Goal: Find specific page/section: Find specific page/section

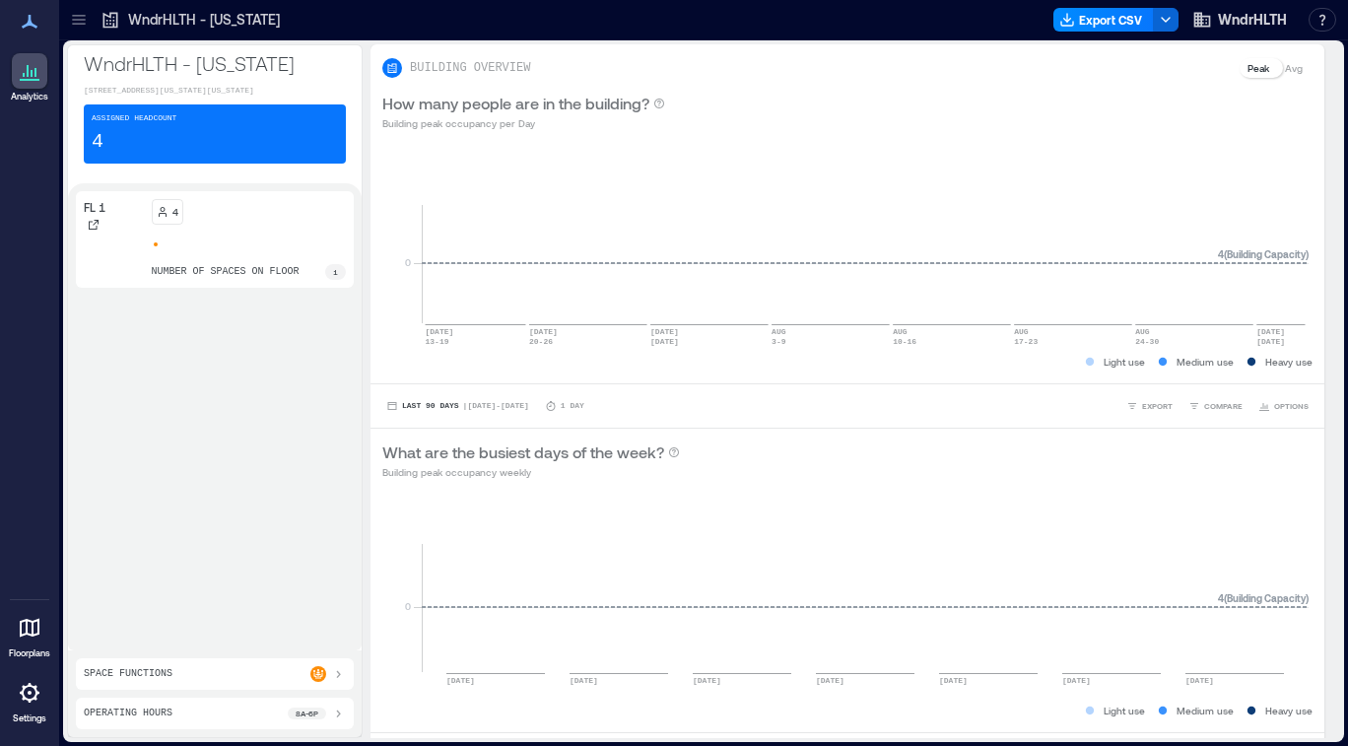
click at [260, 225] on div "4" at bounding box center [249, 212] width 195 height 26
click at [256, 268] on div "4 number of spaces on floor 1" at bounding box center [249, 239] width 195 height 81
click at [187, 161] on div "Assigned Headcount 4" at bounding box center [215, 133] width 262 height 59
click at [219, 280] on p "number of spaces on floor" at bounding box center [226, 272] width 148 height 16
click at [205, 658] on div "Space Functions" at bounding box center [215, 674] width 278 height 32
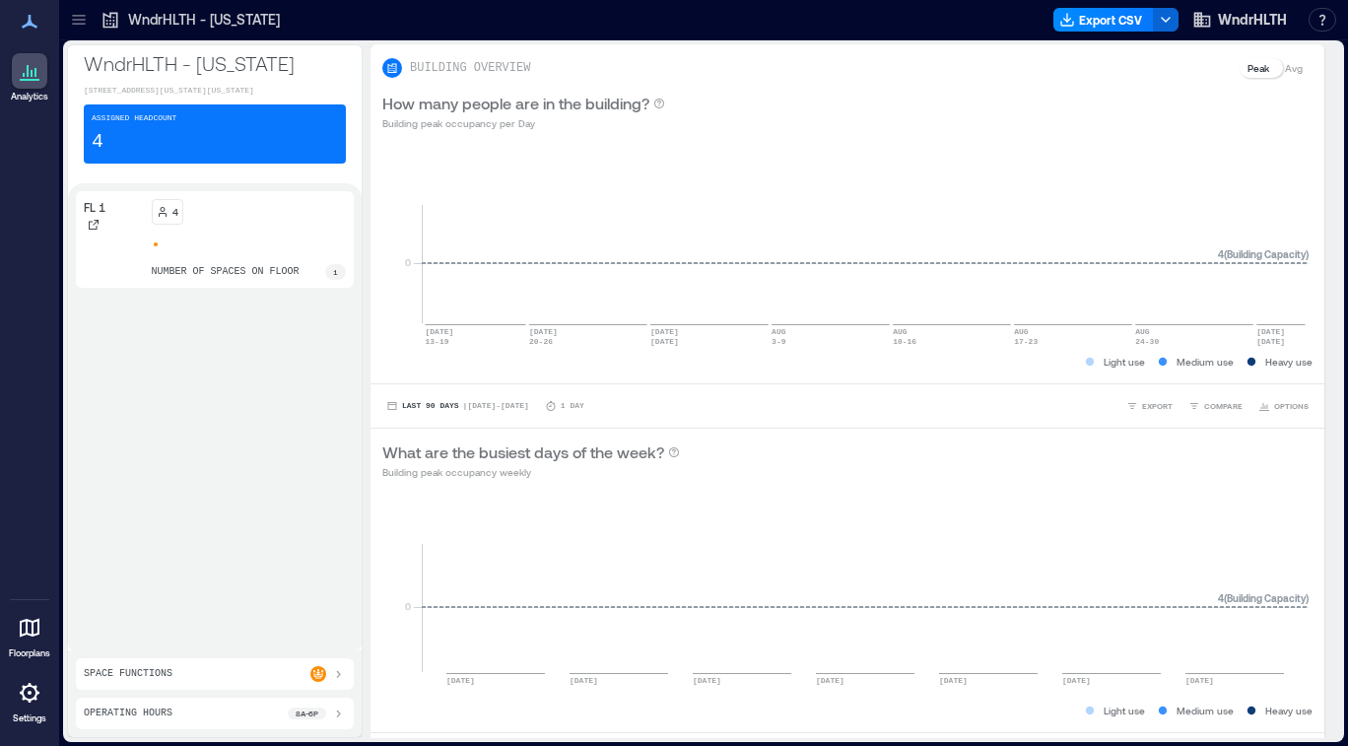
click at [206, 274] on div "4 number of spaces on floor 1" at bounding box center [249, 239] width 195 height 81
click at [164, 218] on icon at bounding box center [163, 212] width 12 height 12
click at [117, 280] on div "FL 1" at bounding box center [114, 239] width 60 height 81
click at [286, 280] on p "number of spaces on floor" at bounding box center [226, 272] width 148 height 16
click at [246, 164] on div "Assigned Headcount 4" at bounding box center [215, 133] width 262 height 59
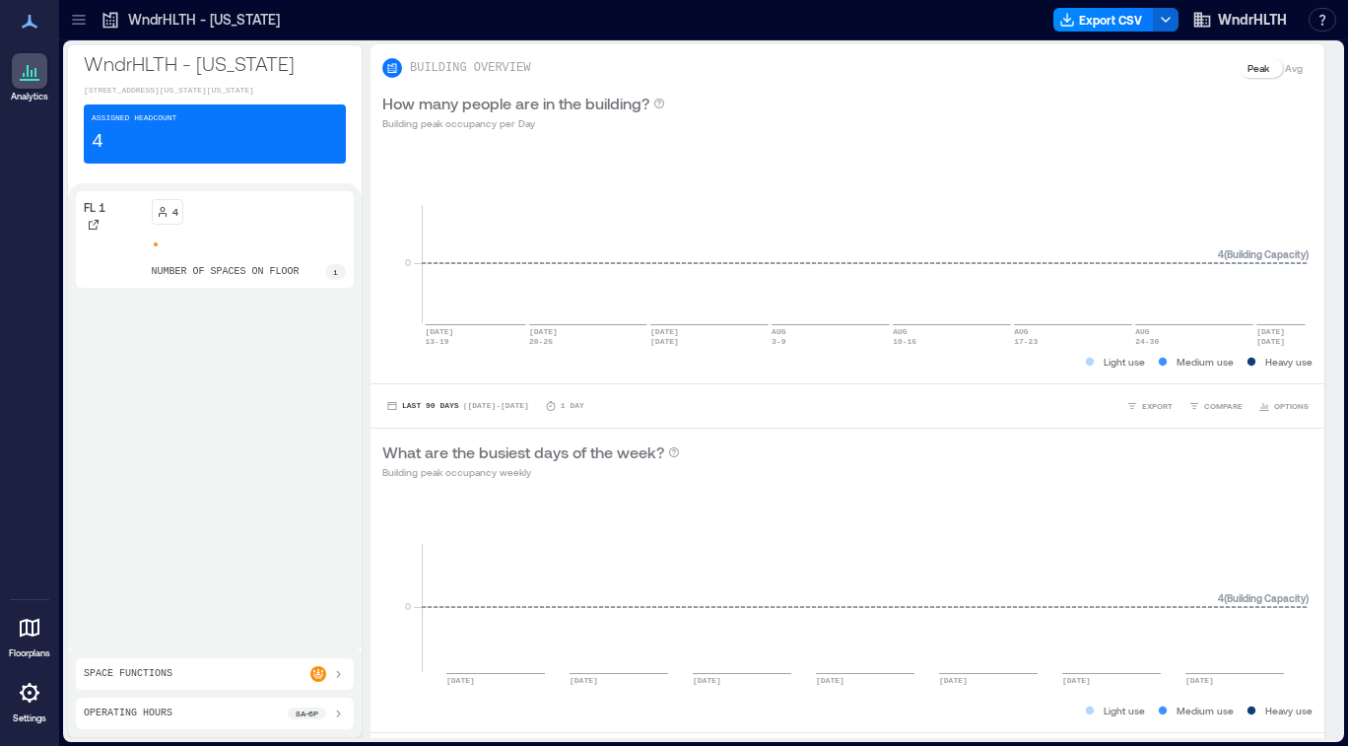
click at [28, 619] on icon at bounding box center [30, 628] width 20 height 19
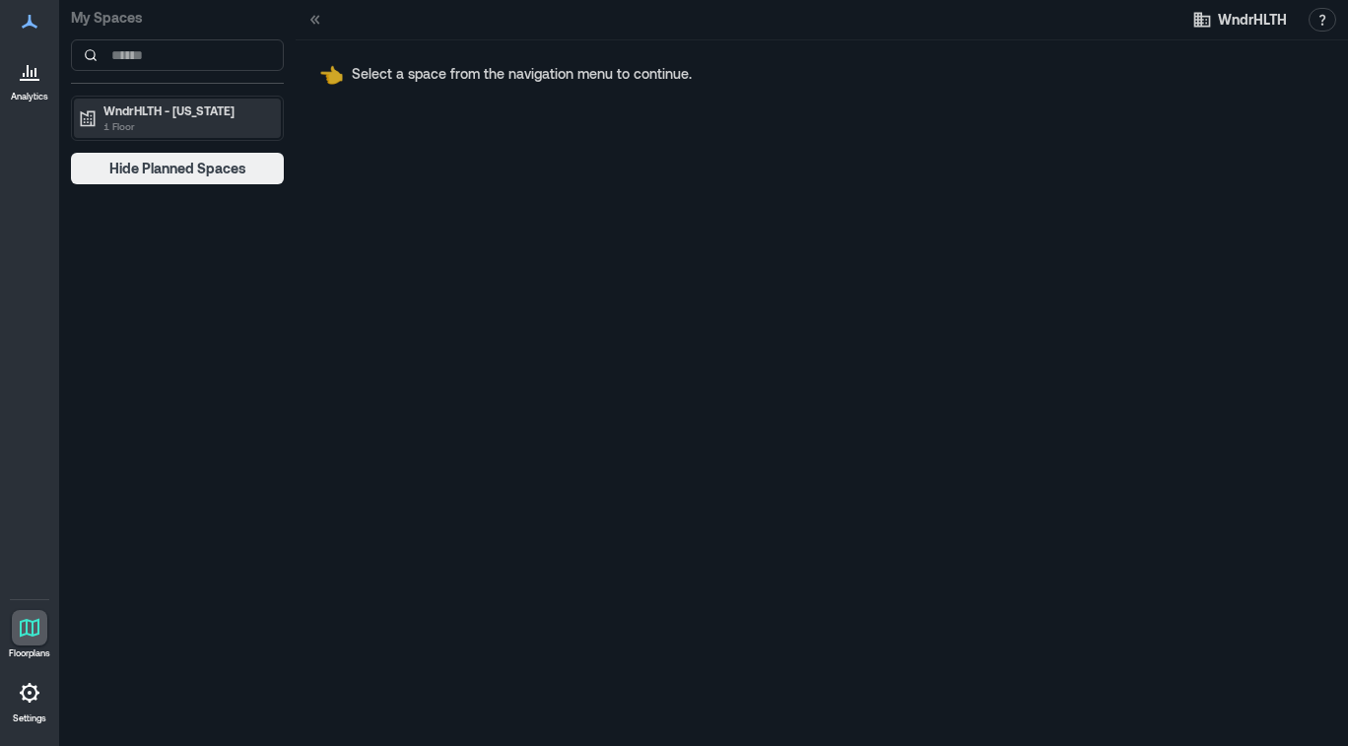
click at [203, 126] on p "1 Floor" at bounding box center [186, 126] width 166 height 16
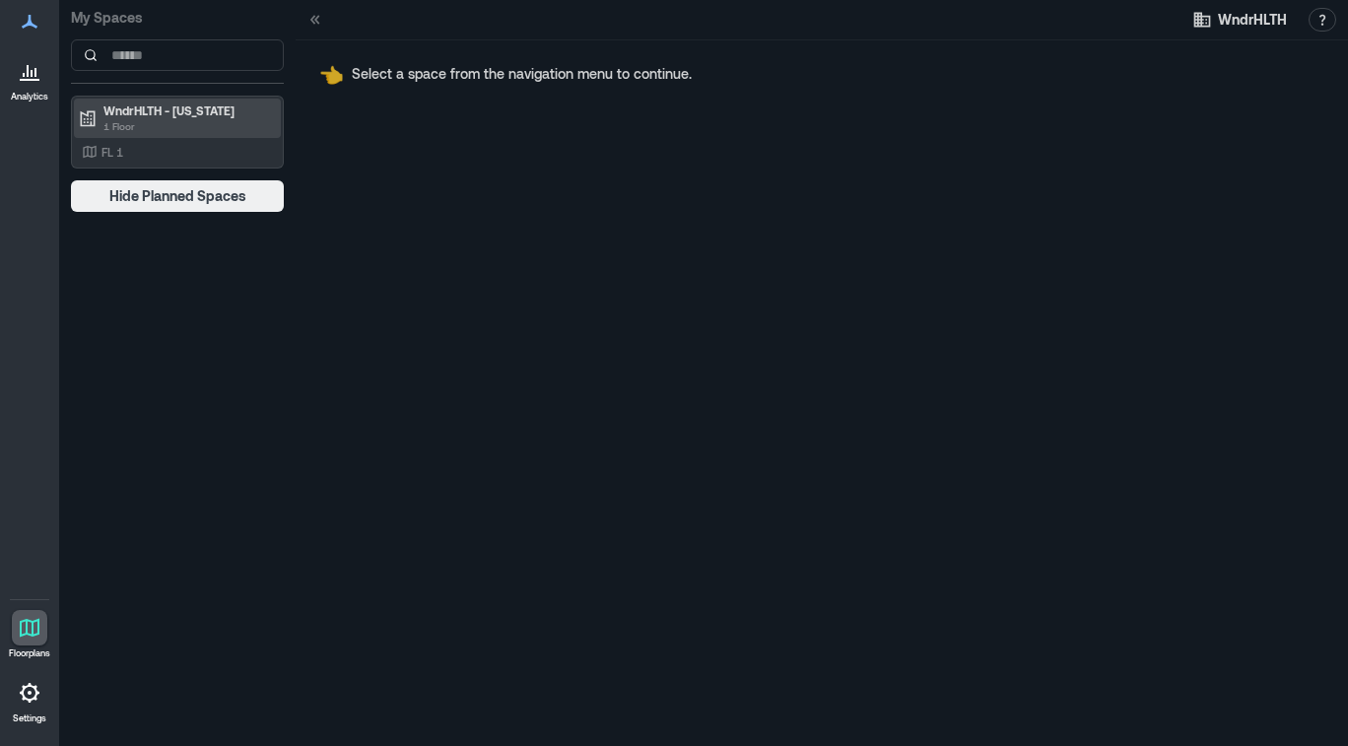
click at [190, 117] on p "WndrHLTH - [US_STATE]" at bounding box center [186, 110] width 166 height 16
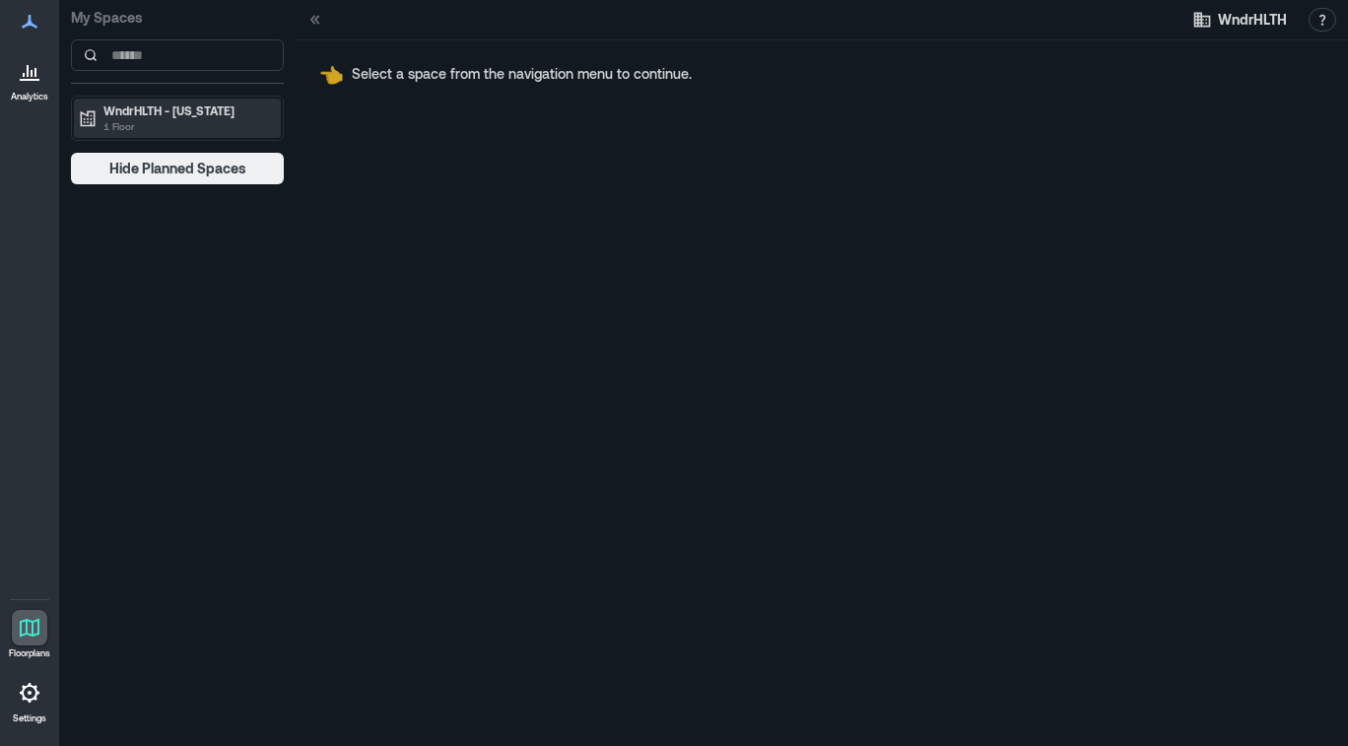
click at [190, 117] on p "WndrHLTH - [US_STATE]" at bounding box center [186, 110] width 166 height 16
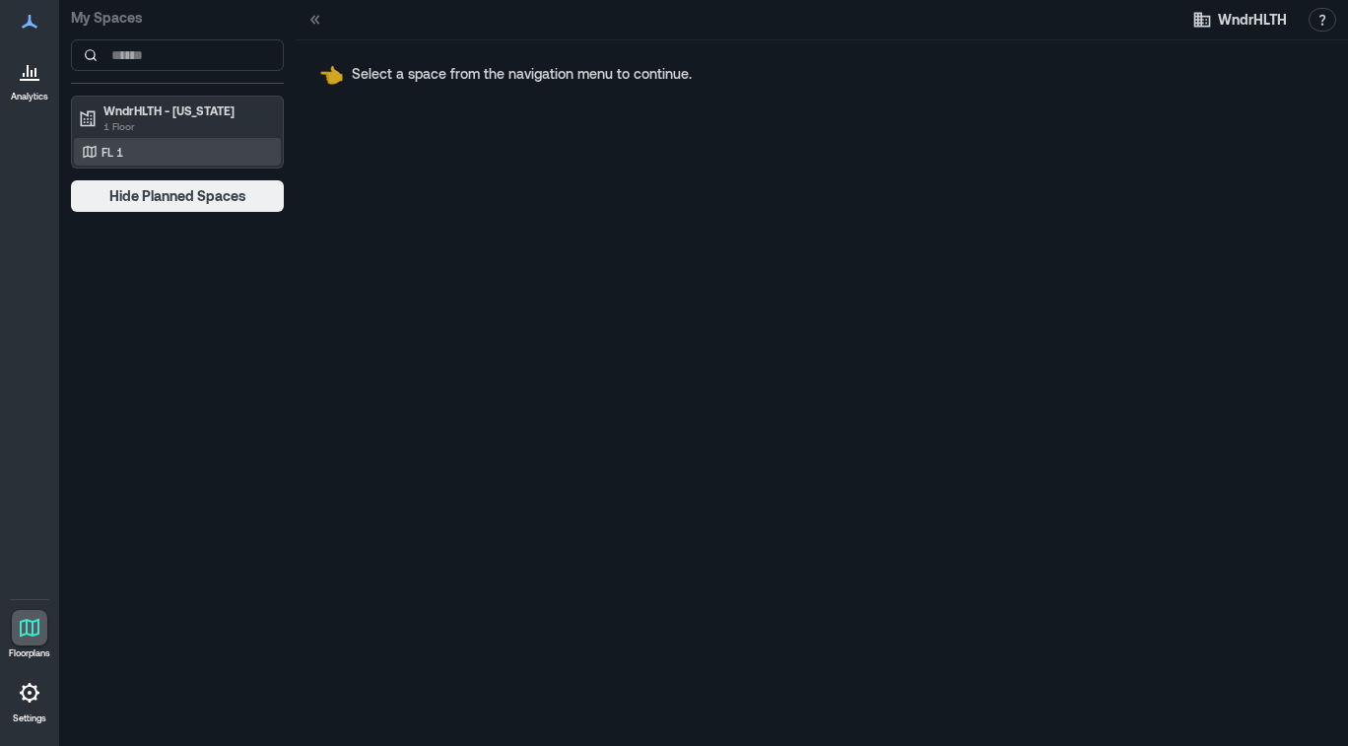
click at [181, 162] on div "FL 1" at bounding box center [173, 152] width 191 height 20
